Goal: Communication & Community: Participate in discussion

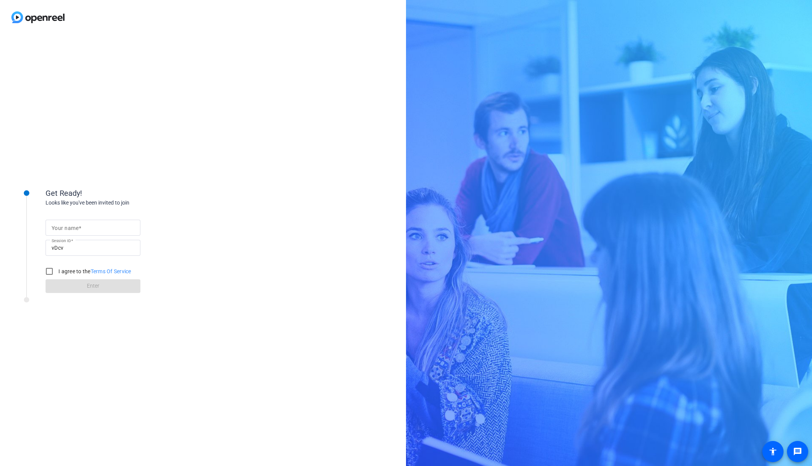
click at [82, 226] on input "Your name" at bounding box center [93, 227] width 83 height 9
type input "[PERSON_NAME]"
click at [52, 271] on input "I agree to the Terms Of Service" at bounding box center [49, 271] width 15 height 15
checkbox input "true"
click at [85, 286] on span at bounding box center [93, 286] width 95 height 18
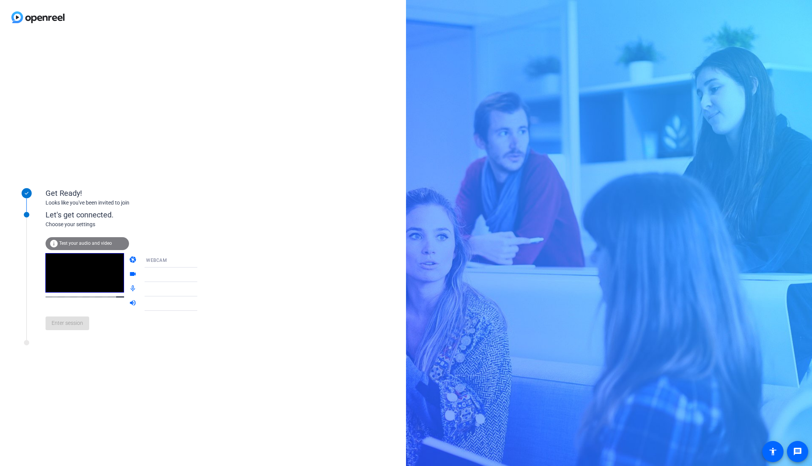
click at [175, 262] on div "WEBCAM" at bounding box center [174, 259] width 57 height 9
click at [153, 275] on span "WEBCAM" at bounding box center [145, 275] width 20 height 9
click at [200, 290] on icon at bounding box center [204, 289] width 9 height 9
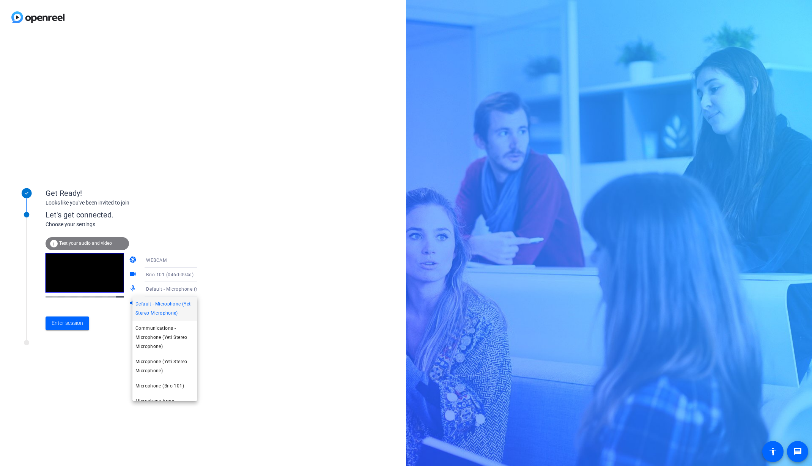
click at [221, 289] on div at bounding box center [406, 233] width 812 height 466
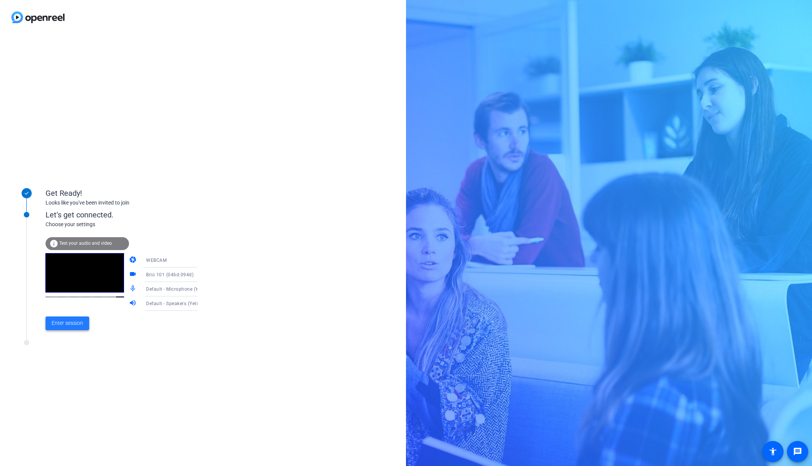
click at [68, 324] on span "Enter session" at bounding box center [67, 323] width 31 height 8
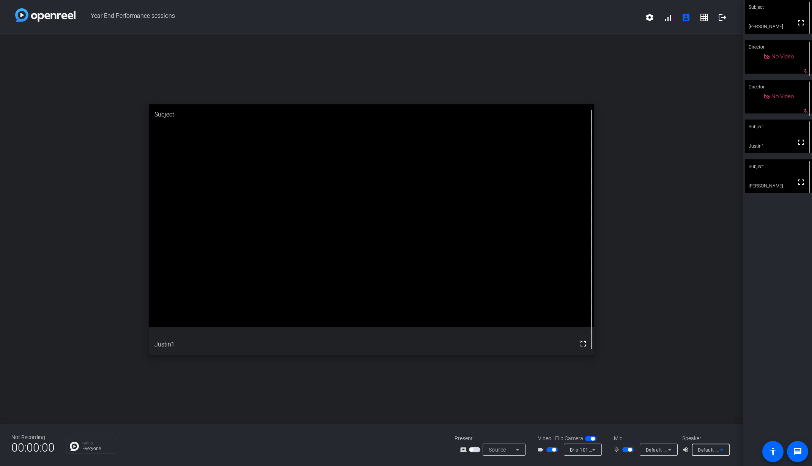
click at [722, 449] on icon at bounding box center [721, 449] width 9 height 9
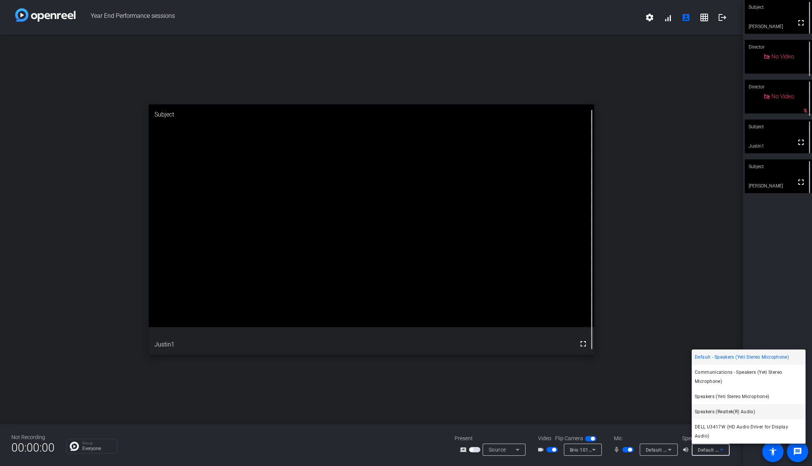
click at [742, 416] on span "Speakers (Realtek(R) Audio)" at bounding box center [725, 411] width 60 height 9
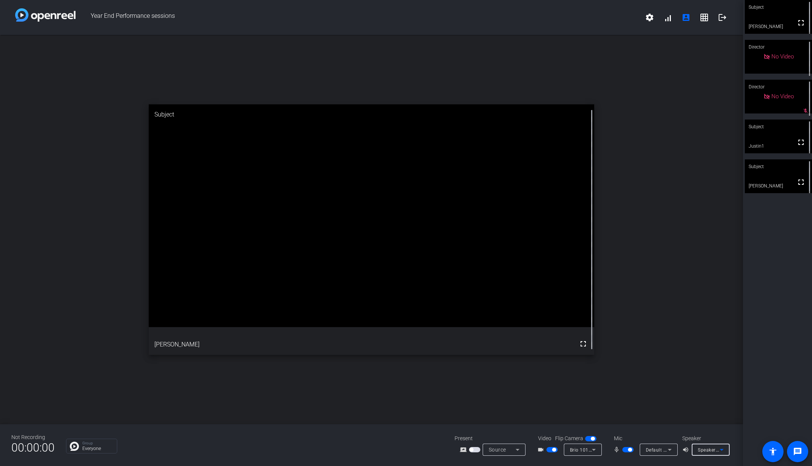
click at [721, 449] on icon at bounding box center [721, 449] width 9 height 9
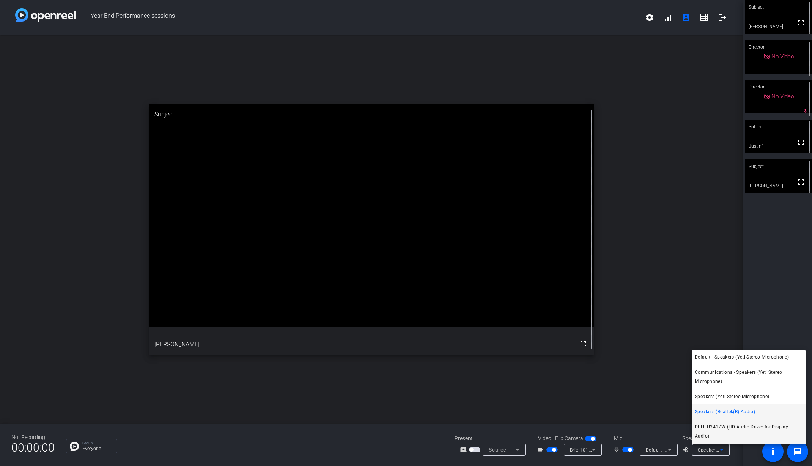
click at [721, 436] on span "DELL U3417W (HD Audio Driver for Display Audio)" at bounding box center [749, 431] width 108 height 18
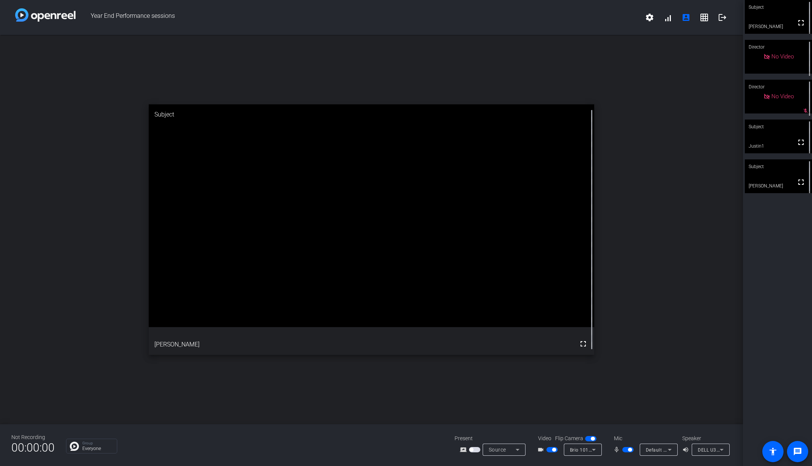
click at [706, 449] on span "DELL U3417W (HD Audio Driver for Display Audio)" at bounding box center [754, 450] width 112 height 6
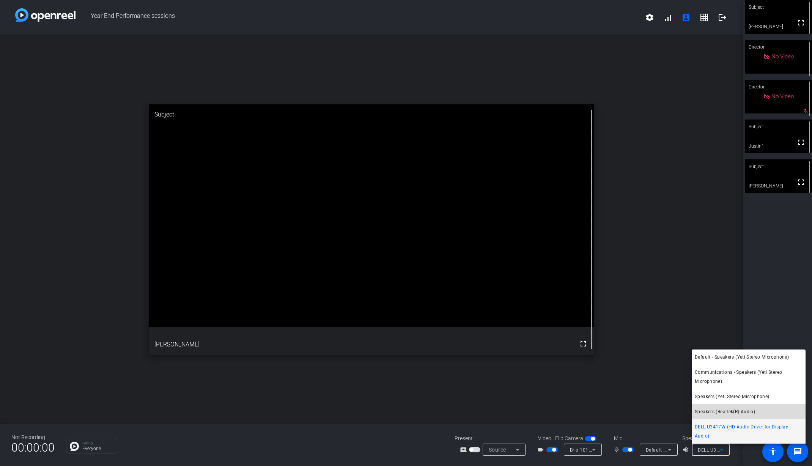
click at [711, 416] on span "Speakers (Realtek(R) Audio)" at bounding box center [725, 411] width 60 height 9
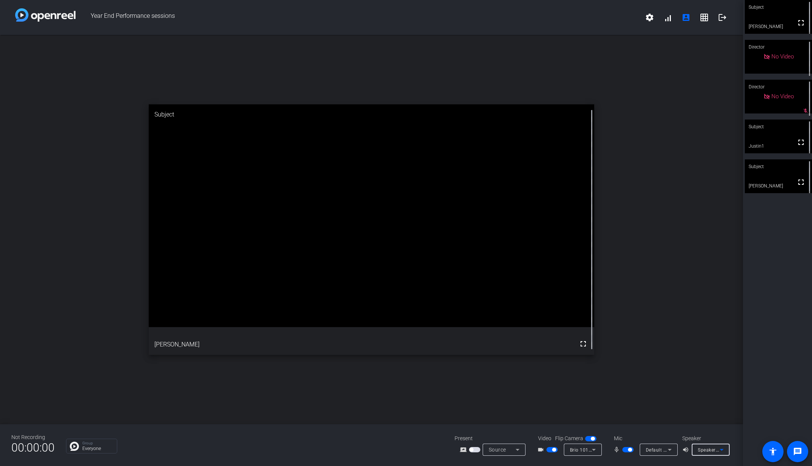
click at [720, 451] on icon at bounding box center [721, 449] width 9 height 9
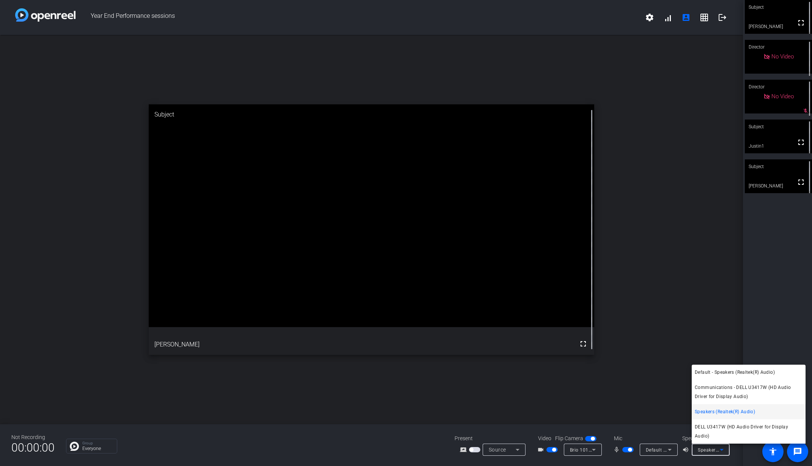
click at [547, 449] on div at bounding box center [406, 233] width 812 height 466
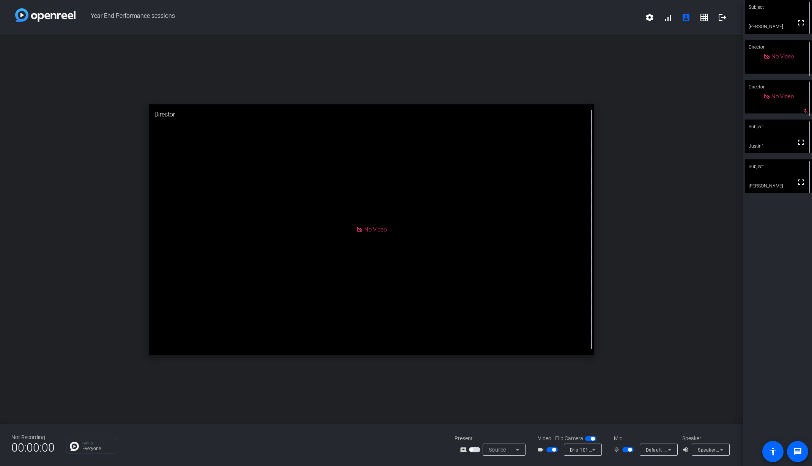
click at [551, 449] on span "button" at bounding box center [551, 449] width 11 height 5
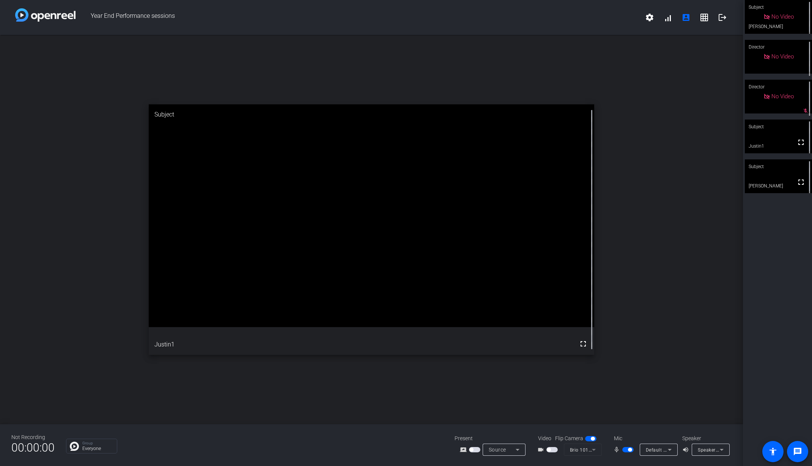
click at [552, 449] on span "button" at bounding box center [551, 449] width 11 height 5
click at [718, 447] on icon at bounding box center [721, 449] width 9 height 9
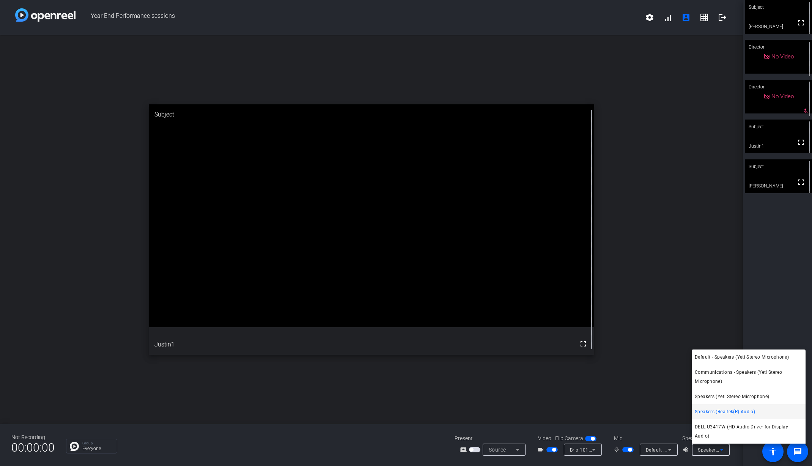
click at [724, 343] on div at bounding box center [406, 233] width 812 height 466
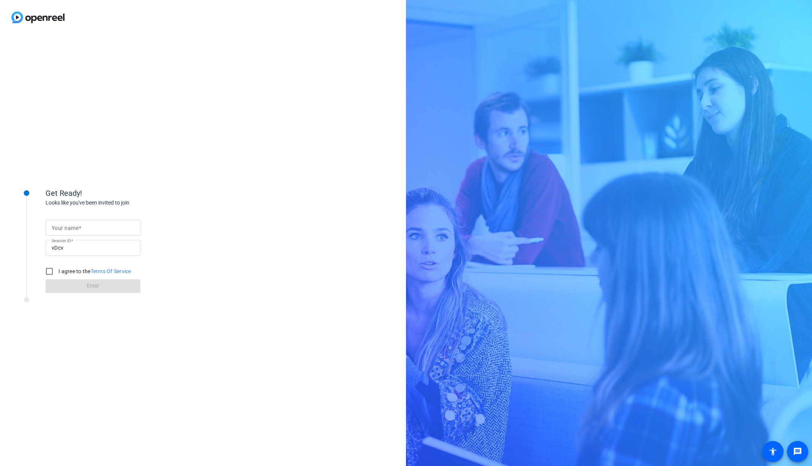
click at [94, 219] on form "Your name Session ID vDcv I agree to the Terms Of Service Enter" at bounding box center [93, 253] width 95 height 77
click at [95, 223] on input "Your name" at bounding box center [93, 227] width 83 height 9
type input "[PERSON_NAME]"
click at [48, 270] on input "I agree to the Terms Of Service" at bounding box center [49, 271] width 15 height 15
checkbox input "true"
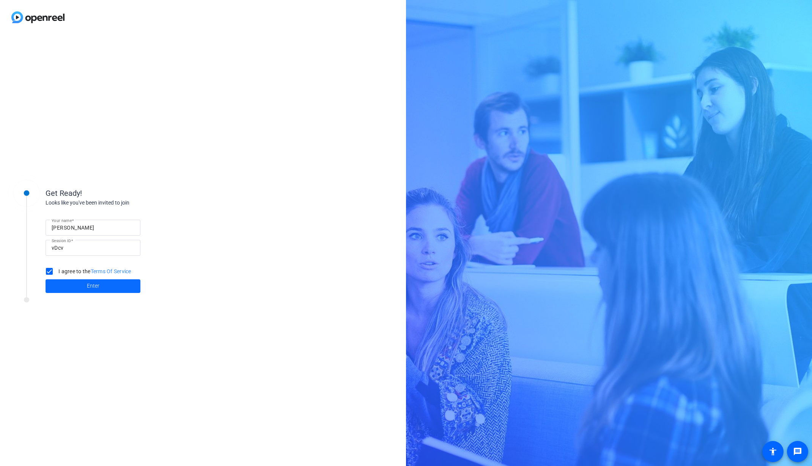
click at [70, 284] on span at bounding box center [93, 286] width 95 height 18
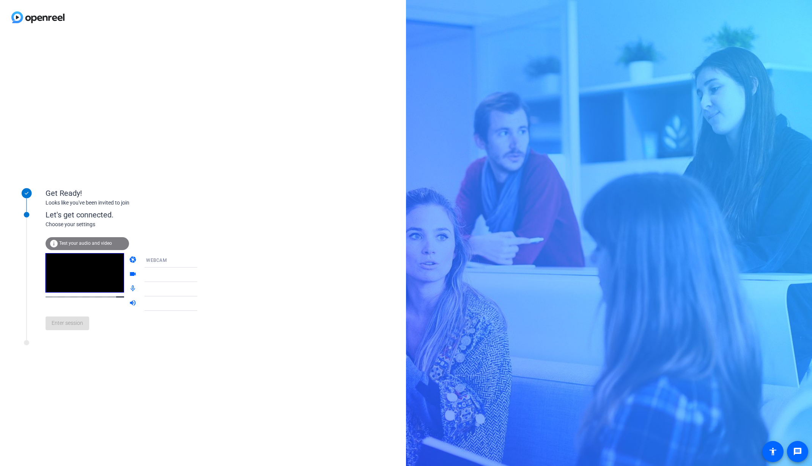
click at [200, 263] on icon at bounding box center [204, 260] width 9 height 9
click at [186, 272] on mat-option "WEBCAM" at bounding box center [164, 274] width 65 height 15
click at [200, 277] on icon at bounding box center [204, 274] width 9 height 9
click at [245, 269] on div "Get Ready! Looks like you've been invited to join Let's get connected. Choose y…" at bounding box center [203, 250] width 406 height 431
click at [170, 279] on div at bounding box center [174, 274] width 57 height 9
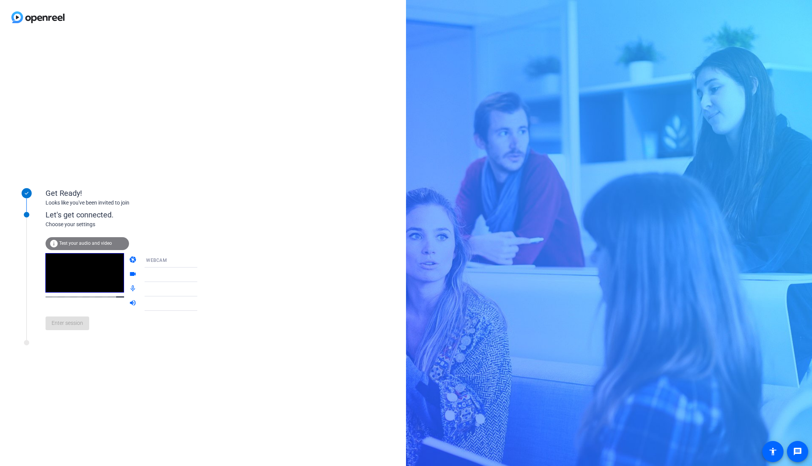
click at [149, 317] on div at bounding box center [176, 315] width 72 height 8
click at [171, 277] on div at bounding box center [174, 274] width 57 height 9
click at [200, 277] on icon at bounding box center [204, 274] width 9 height 9
click at [180, 279] on mat-form-field "Brio 101 (046d:094d)" at bounding box center [176, 274] width 72 height 14
click at [251, 289] on div "Get Ready! Looks like you've been invited to join Let's get connected. Choose y…" at bounding box center [203, 250] width 406 height 431
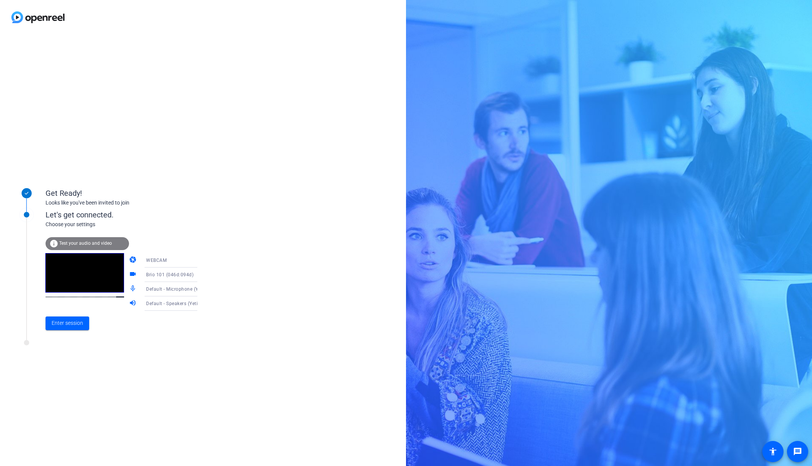
click at [200, 307] on icon at bounding box center [204, 303] width 9 height 9
click at [173, 403] on span "Speakers (Realtek(R) Audio)" at bounding box center [164, 405] width 59 height 18
click at [200, 288] on icon at bounding box center [204, 289] width 9 height 9
click at [238, 290] on div at bounding box center [406, 233] width 812 height 466
click at [76, 322] on span "Enter session" at bounding box center [67, 323] width 31 height 8
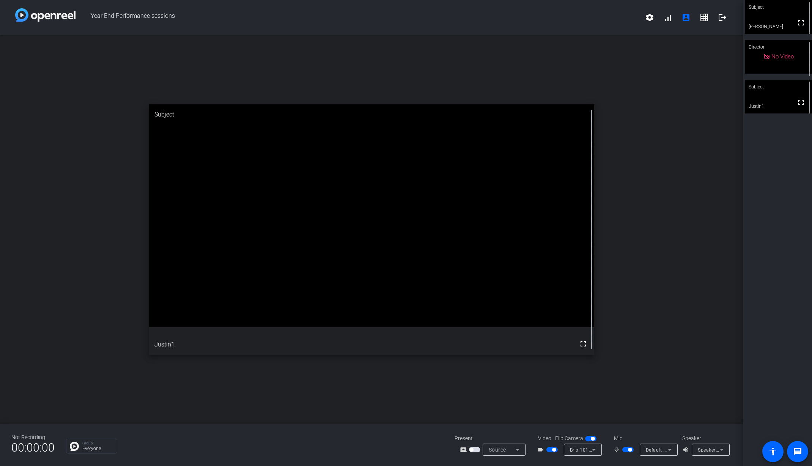
click at [477, 450] on span "button" at bounding box center [474, 449] width 11 height 5
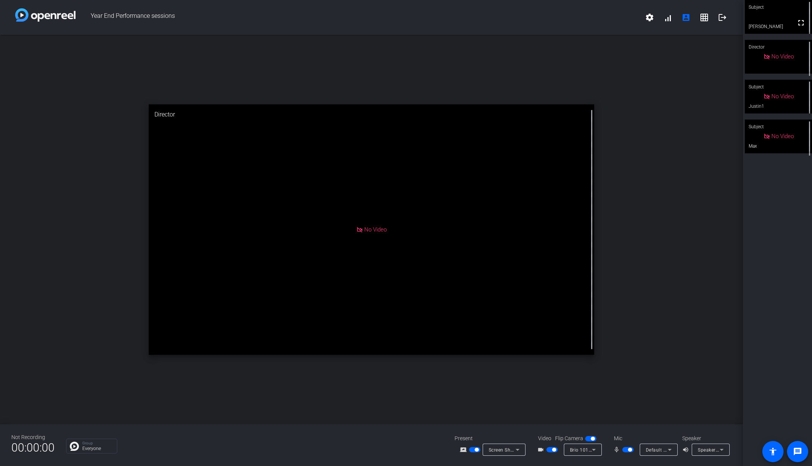
click at [497, 16] on span "Year End Performance sessions" at bounding box center [357, 17] width 565 height 18
click at [679, 87] on div "open_in_new Director No Video" at bounding box center [371, 229] width 743 height 389
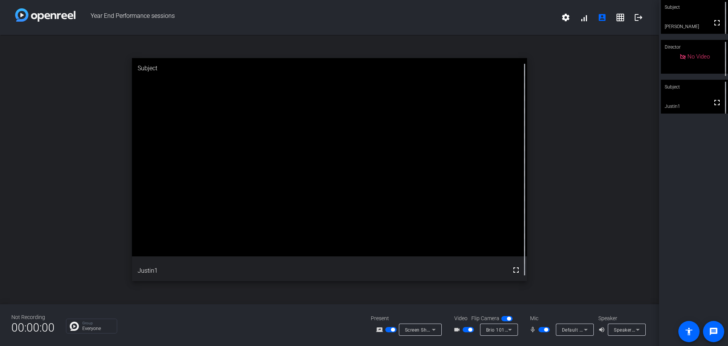
click at [434, 330] on icon at bounding box center [434, 330] width 4 height 2
click at [422, 301] on span "Screen Sharing" at bounding box center [418, 300] width 33 height 9
click at [410, 330] on span "Screen Sharing" at bounding box center [421, 329] width 33 height 6
click at [419, 299] on span "Screen Sharing" at bounding box center [418, 300] width 33 height 9
click at [417, 330] on span "Screen Sharing" at bounding box center [421, 329] width 33 height 6
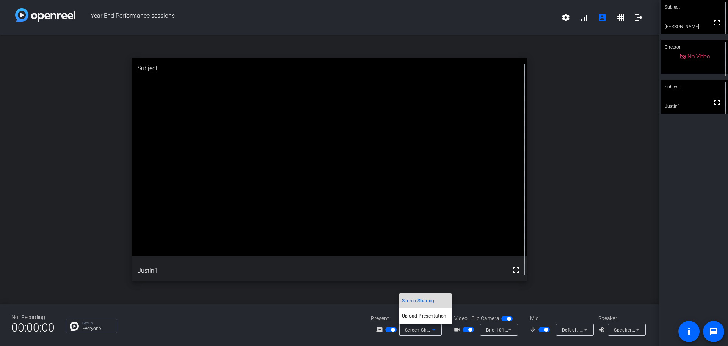
click at [418, 295] on mat-option "Screen Sharing" at bounding box center [425, 300] width 53 height 15
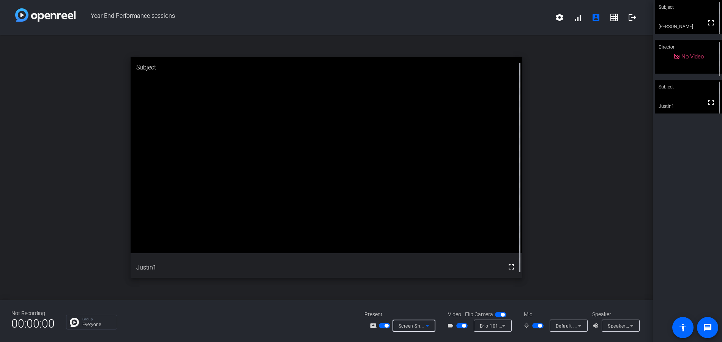
click at [429, 325] on icon at bounding box center [427, 325] width 9 height 9
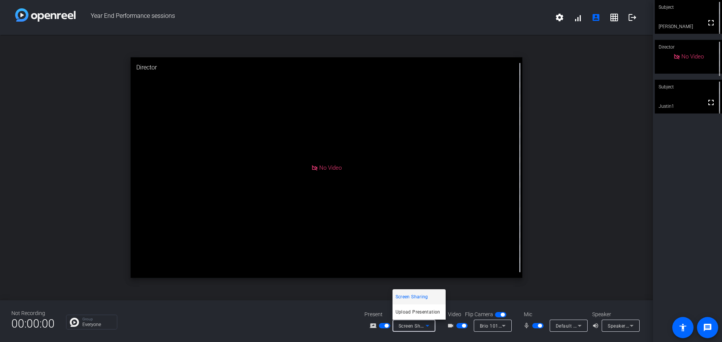
click at [417, 296] on span "Screen Sharing" at bounding box center [411, 296] width 33 height 9
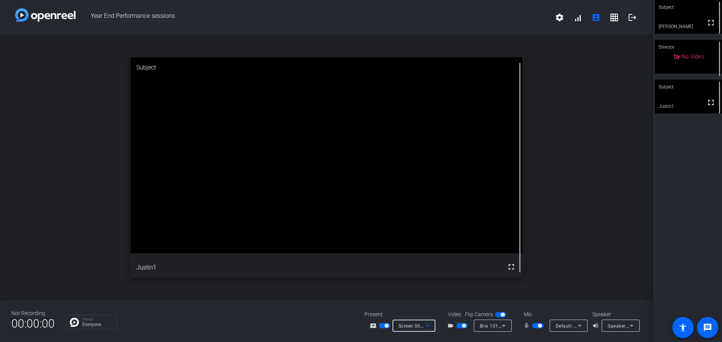
click at [414, 325] on span "Screen Sharing" at bounding box center [414, 325] width 33 height 6
click at [407, 293] on span "Screen Sharing" at bounding box center [411, 296] width 33 height 9
click at [407, 326] on span "Screen Sharing" at bounding box center [414, 325] width 33 height 6
click at [415, 296] on span "Screen Sharing" at bounding box center [411, 296] width 33 height 9
click at [385, 324] on span "button" at bounding box center [386, 326] width 4 height 4
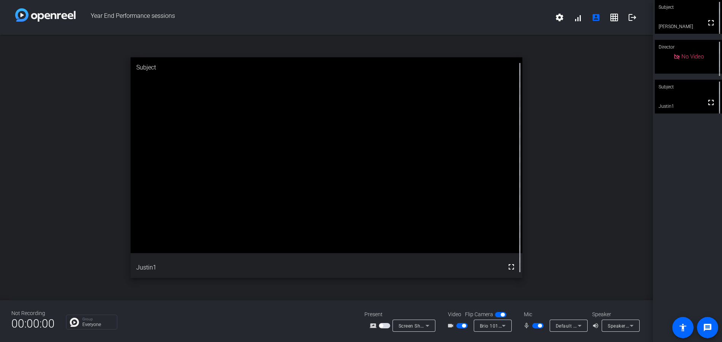
click at [385, 325] on span "button" at bounding box center [384, 325] width 11 height 5
